Goal: Information Seeking & Learning: Get advice/opinions

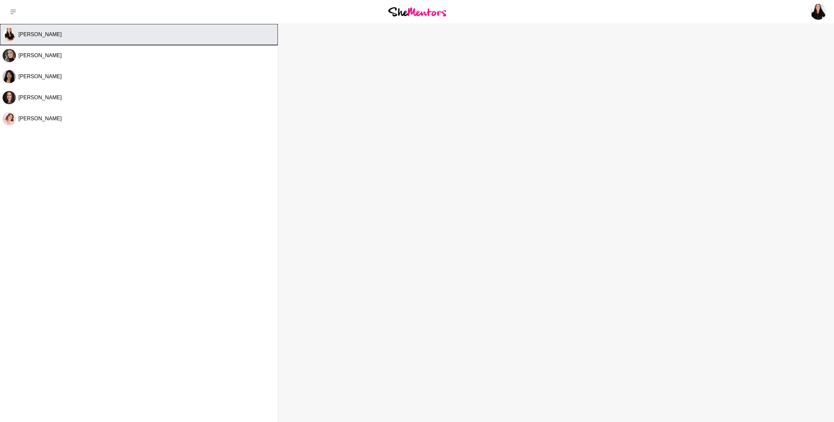
click at [47, 32] on span "[PERSON_NAME]" at bounding box center [39, 35] width 43 height 6
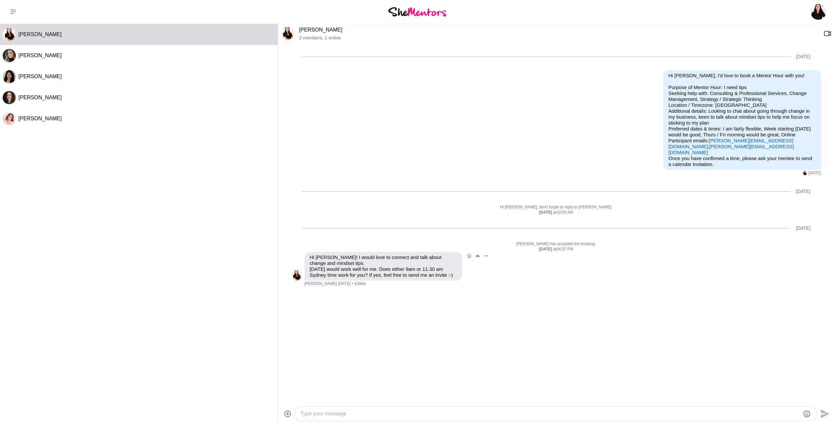
click at [296, 274] on img at bounding box center [296, 275] width 11 height 11
click at [324, 30] on link "[PERSON_NAME]" at bounding box center [320, 30] width 43 height 6
click at [320, 31] on link "[PERSON_NAME]" at bounding box center [320, 30] width 43 height 6
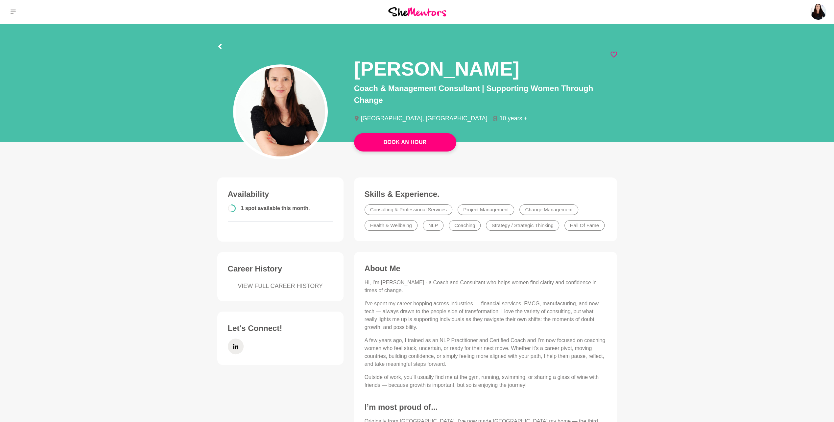
click at [411, 12] on img at bounding box center [417, 11] width 58 height 9
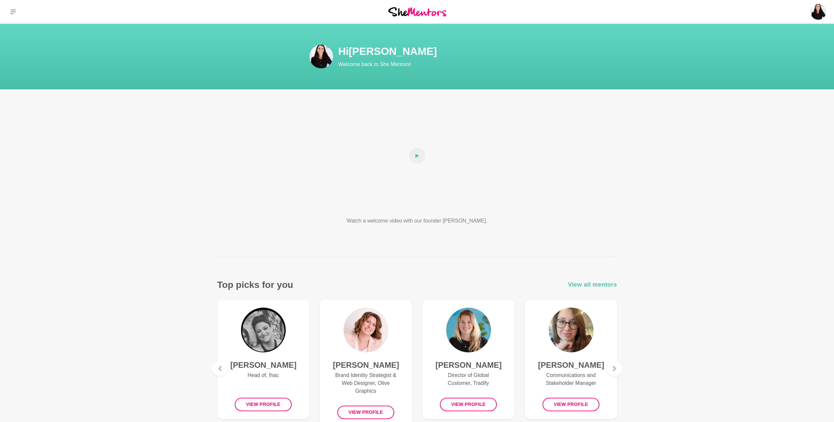
click at [575, 285] on span "View all mentors" at bounding box center [592, 285] width 49 height 10
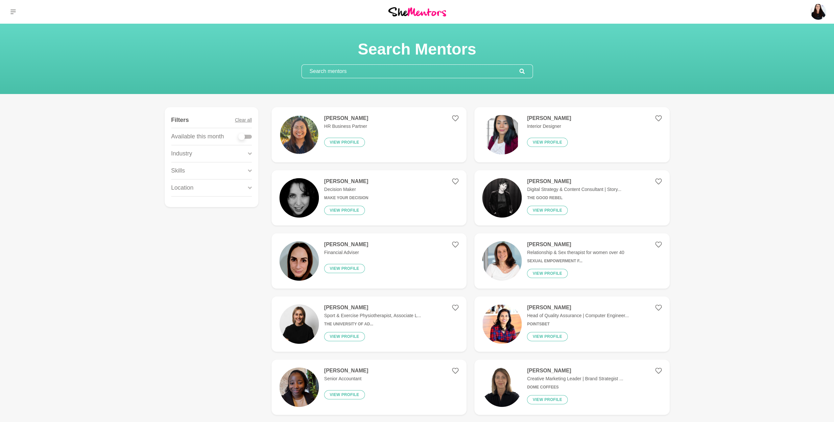
click at [250, 136] on div at bounding box center [245, 137] width 13 height 4
checkbox input "true"
click at [250, 136] on div at bounding box center [245, 137] width 13 height 4
checkbox input "true"
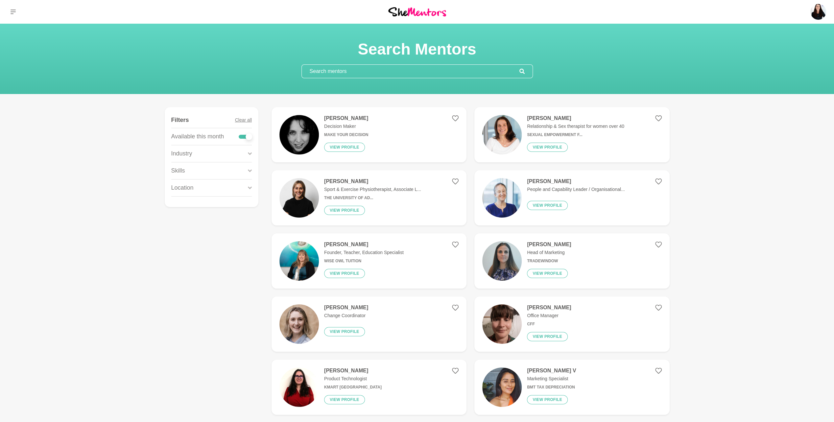
click at [247, 151] on div "Industry" at bounding box center [211, 153] width 81 height 17
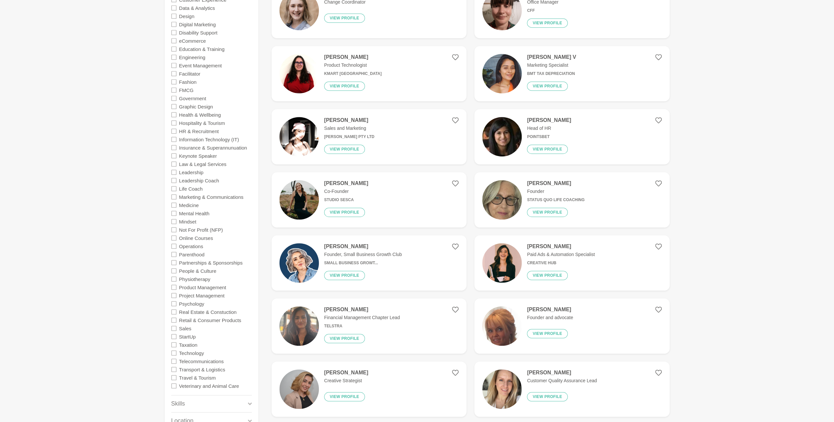
scroll to position [329, 0]
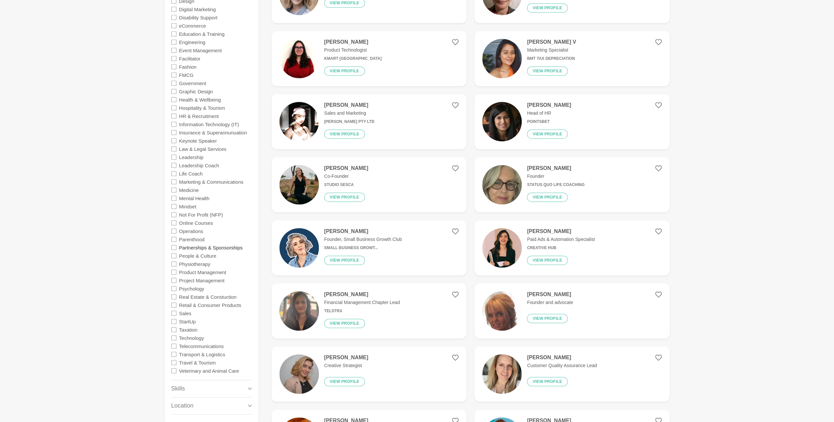
click at [221, 247] on label "Partnerships & Sponsorships" at bounding box center [210, 247] width 63 height 8
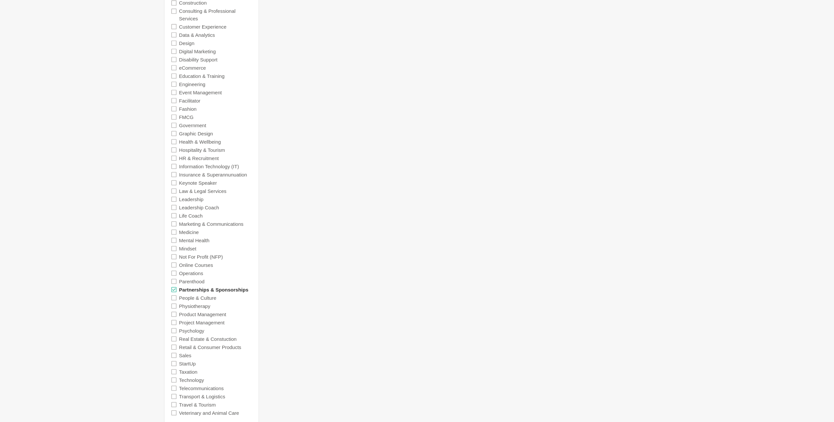
scroll to position [296, 0]
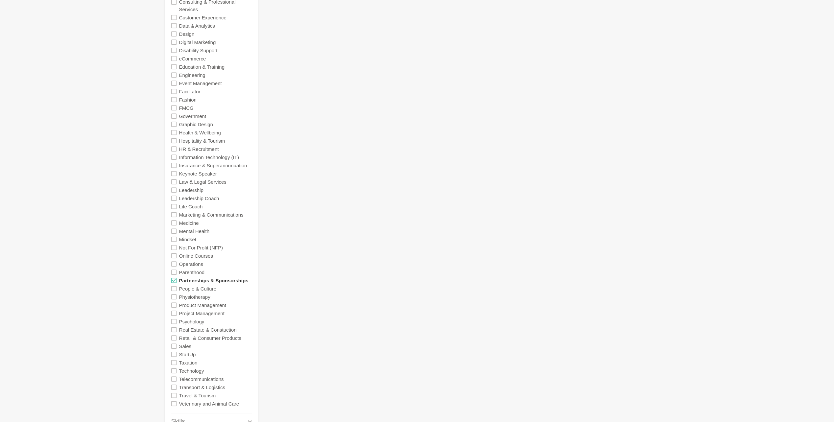
click at [188, 280] on label "Partnerships & Sponsorships" at bounding box center [213, 280] width 69 height 8
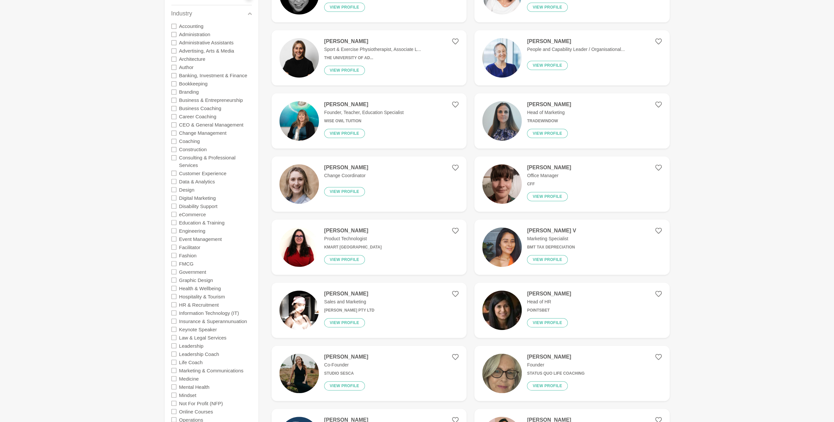
scroll to position [132, 0]
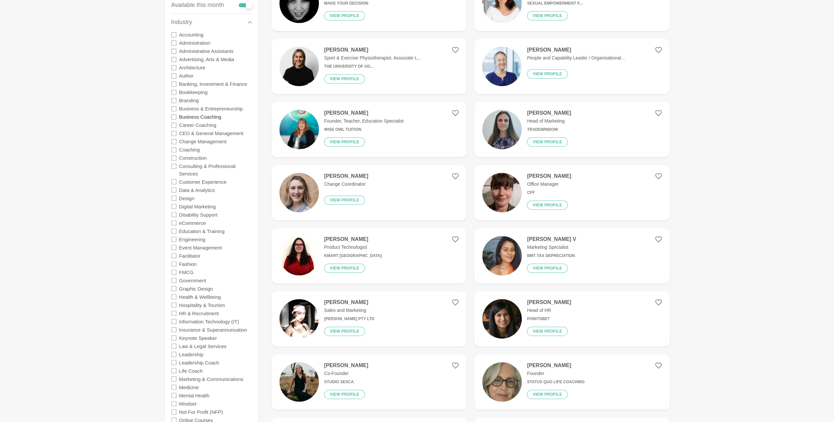
click at [196, 115] on label "Business Coaching" at bounding box center [200, 117] width 42 height 8
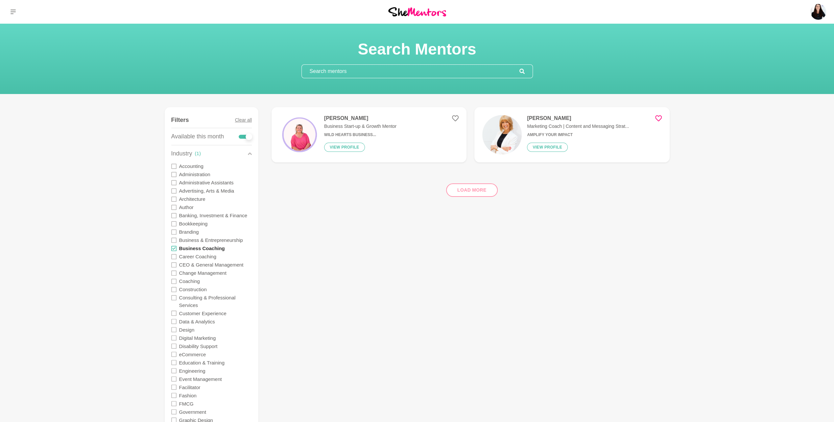
click at [204, 248] on label "Business Coaching" at bounding box center [202, 248] width 46 height 8
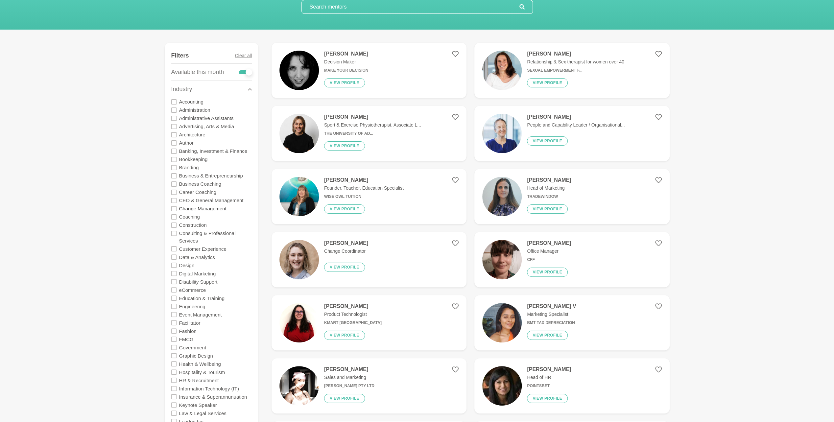
scroll to position [66, 0]
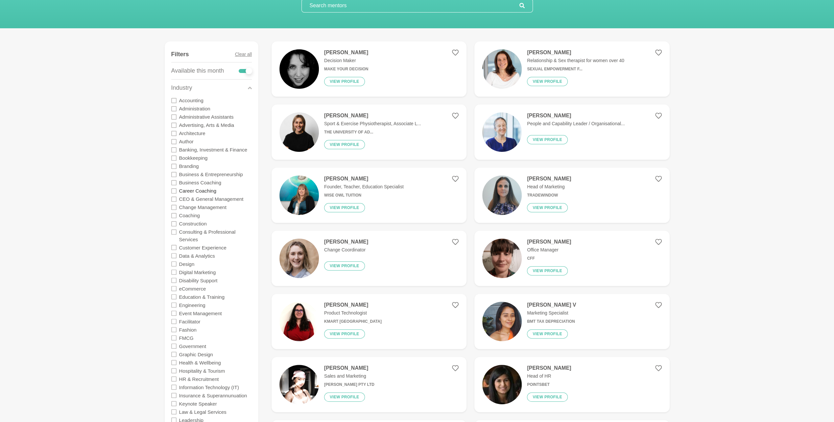
click at [189, 188] on label "Career Coaching" at bounding box center [197, 191] width 37 height 8
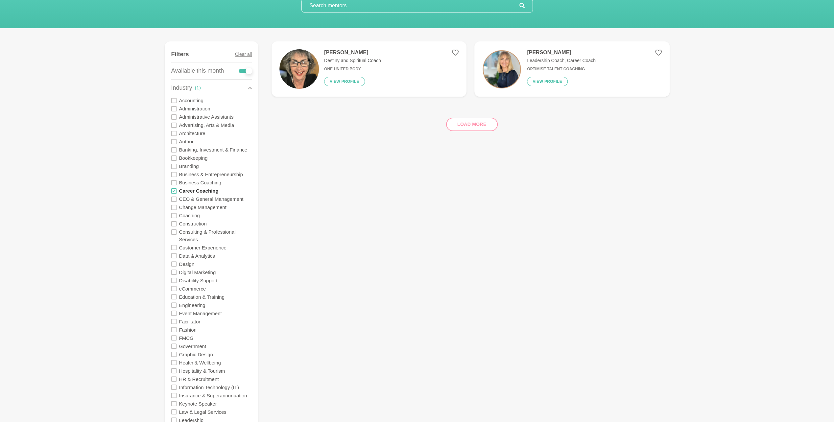
click at [189, 188] on label "Career Coaching" at bounding box center [198, 191] width 39 height 8
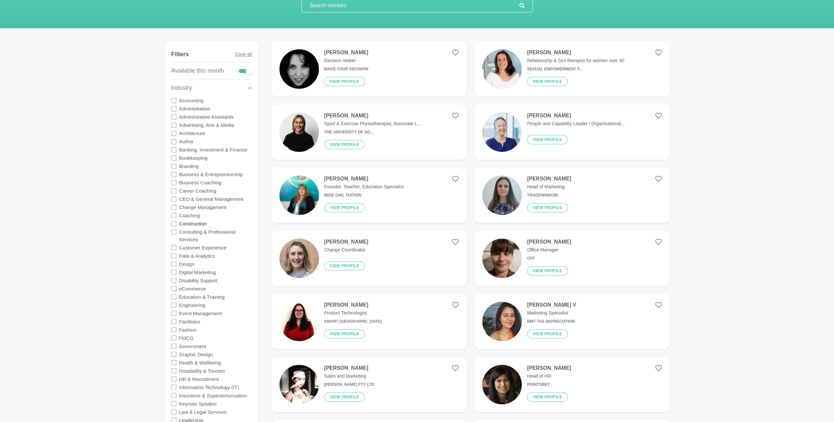
click at [189, 225] on label "Construction" at bounding box center [193, 224] width 28 height 8
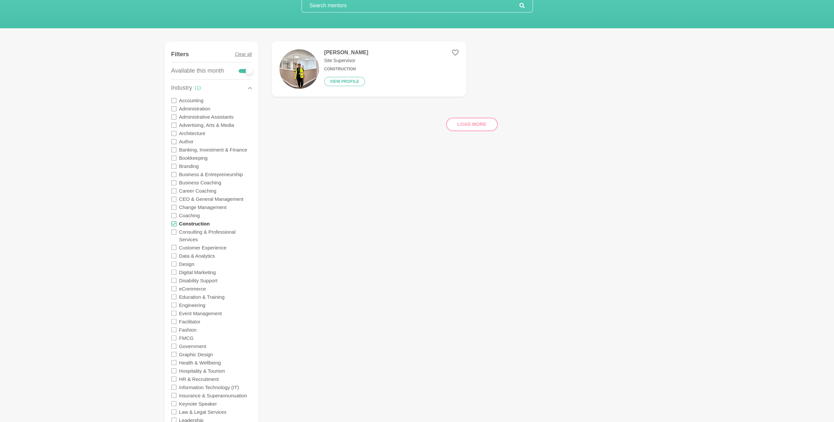
click at [189, 225] on label "Construction" at bounding box center [194, 224] width 31 height 8
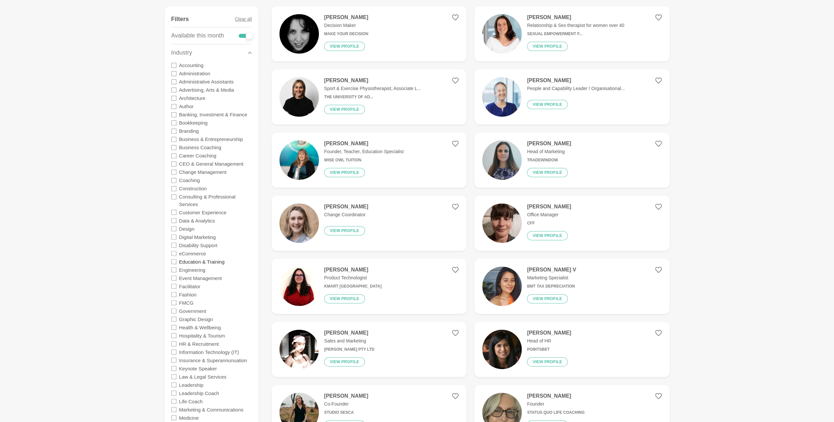
scroll to position [132, 0]
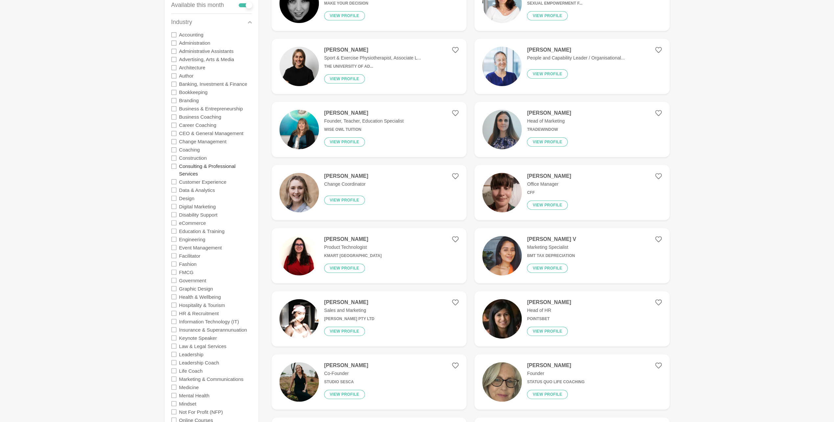
click at [188, 171] on label "Consulting & Professional Services" at bounding box center [215, 170] width 73 height 16
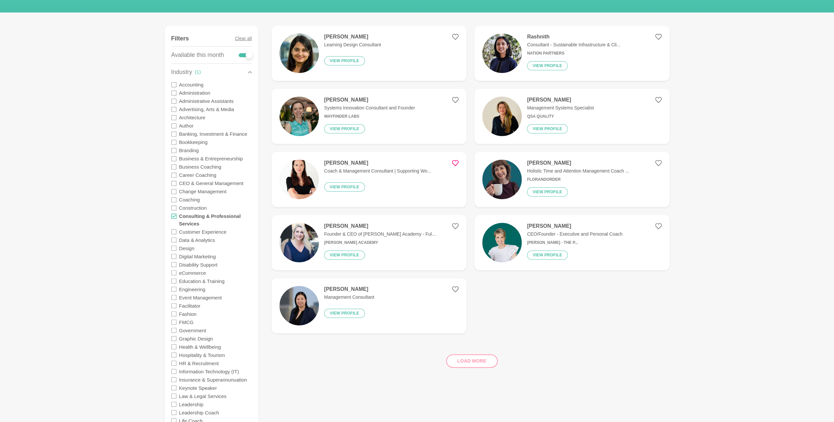
scroll to position [66, 0]
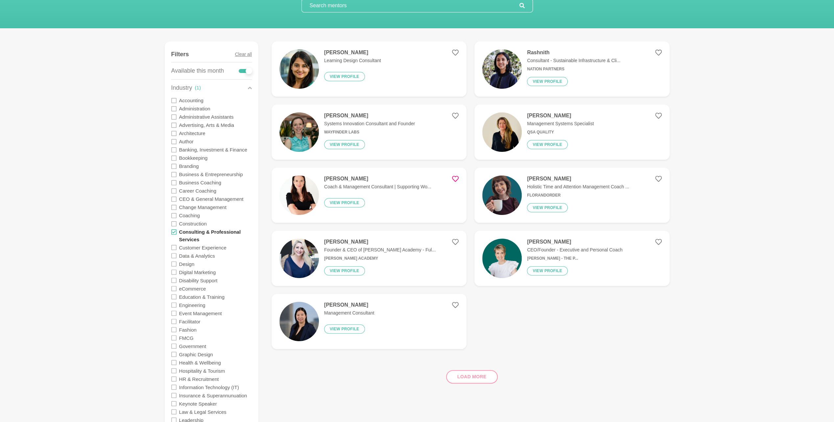
click at [189, 233] on label "Consulting & Professional Services" at bounding box center [215, 236] width 73 height 16
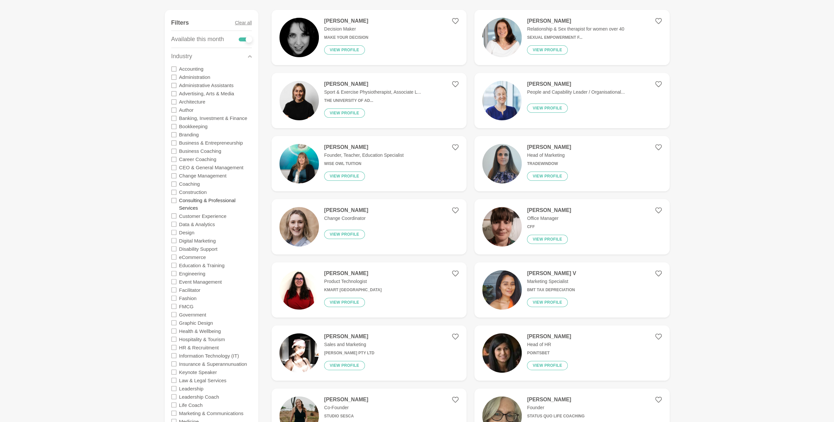
scroll to position [99, 0]
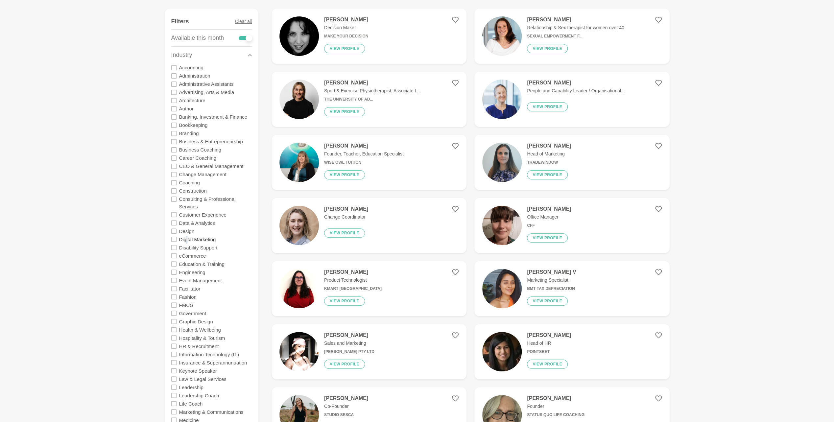
click at [187, 241] on label "Digital Marketing" at bounding box center [197, 239] width 37 height 8
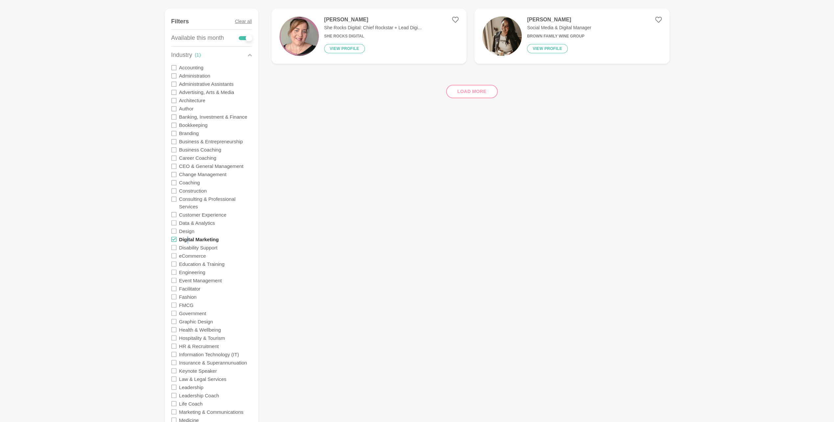
click at [187, 242] on label "Digital Marketing" at bounding box center [199, 239] width 40 height 8
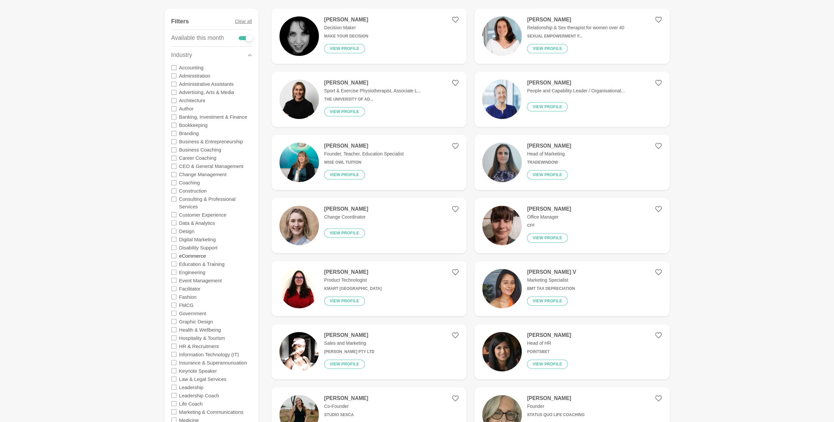
click at [188, 256] on label "eCommerce" at bounding box center [192, 256] width 27 height 8
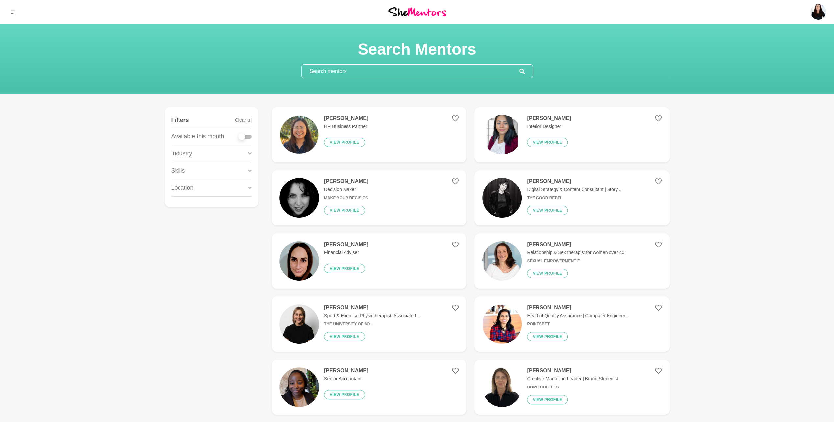
click at [248, 135] on div at bounding box center [245, 137] width 13 height 4
checkbox input "true"
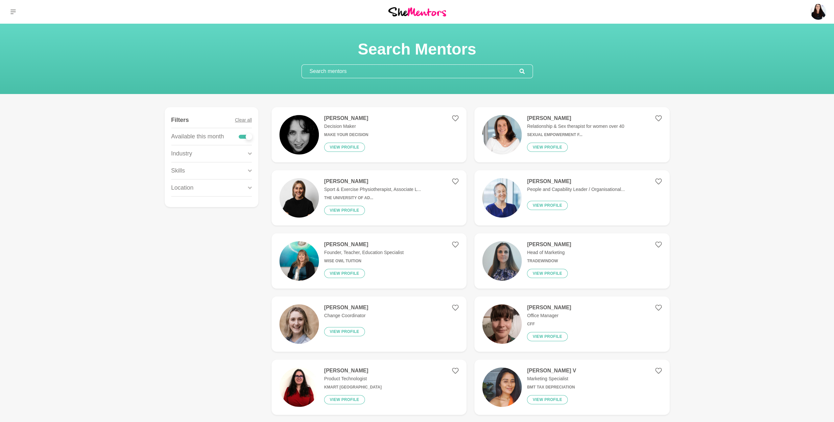
click at [224, 156] on div "Industry" at bounding box center [211, 153] width 81 height 17
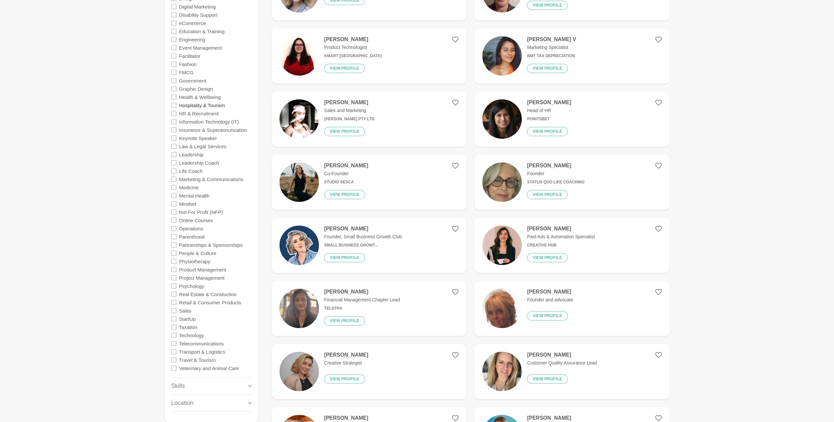
scroll to position [329, 0]
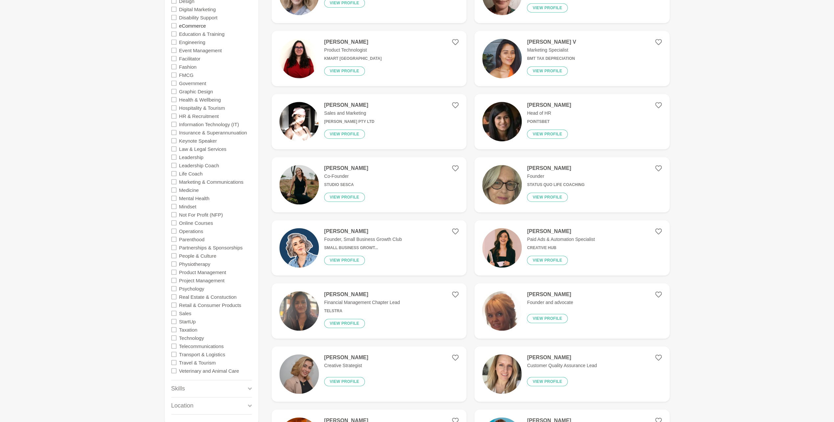
click at [185, 25] on label "eCommerce" at bounding box center [192, 25] width 27 height 8
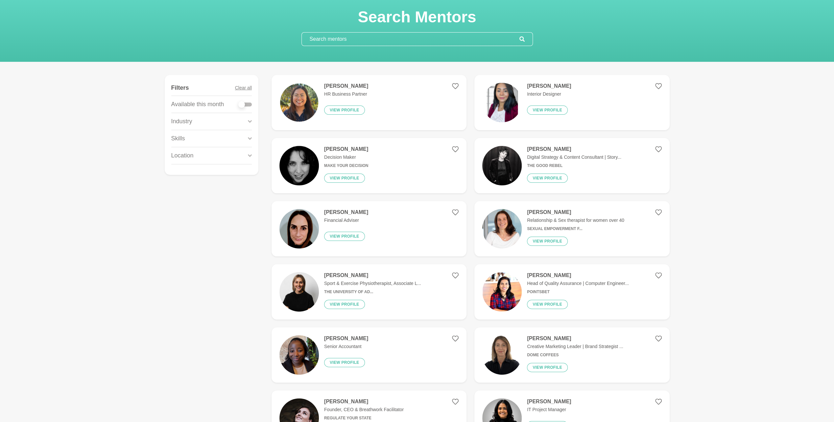
scroll to position [33, 0]
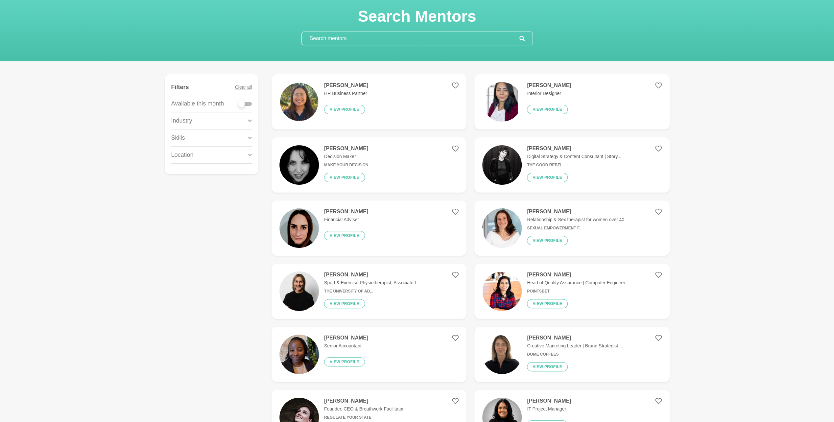
click at [660, 84] on icon at bounding box center [658, 85] width 7 height 7
click at [318, 42] on input "text" at bounding box center [411, 38] width 218 height 13
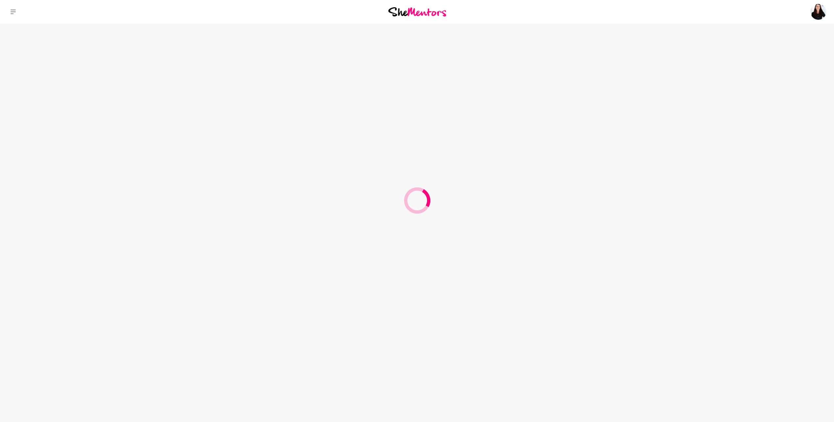
scroll to position [0, 0]
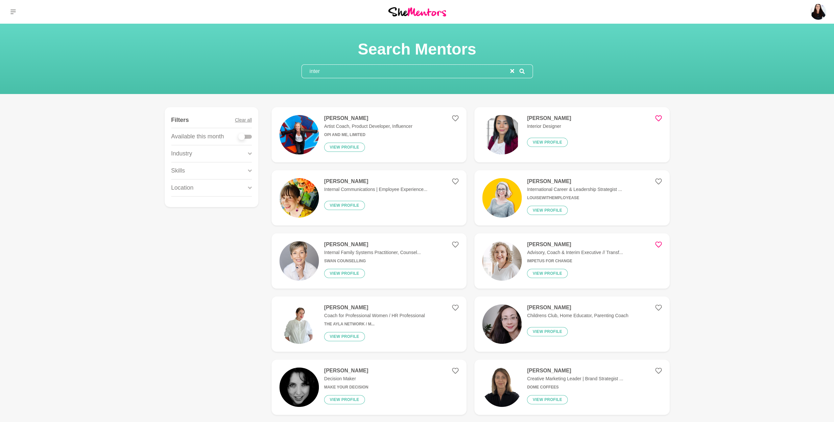
click at [329, 69] on input "inter" at bounding box center [406, 71] width 208 height 13
click at [344, 71] on input "inter" at bounding box center [406, 71] width 208 height 13
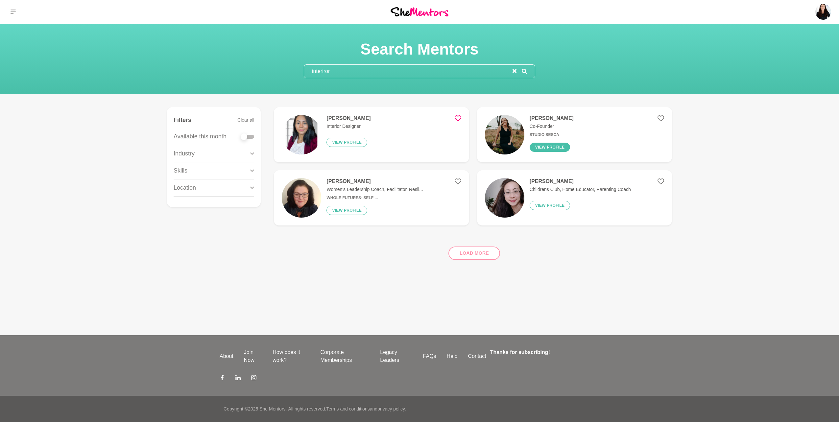
type input "interiror"
click at [546, 145] on button "View profile" at bounding box center [550, 147] width 41 height 9
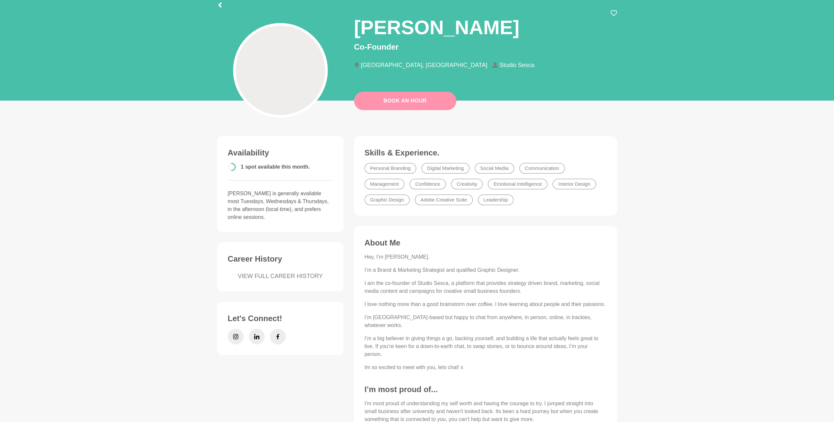
scroll to position [38, 0]
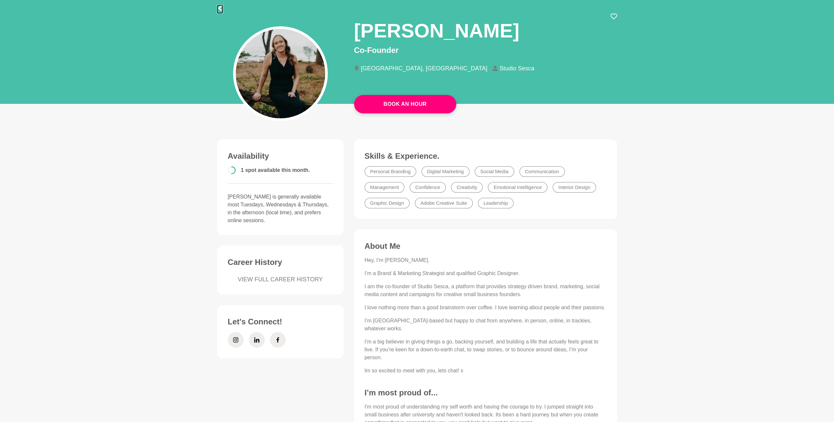
click at [219, 9] on icon at bounding box center [219, 8] width 3 height 5
